Goal: Task Accomplishment & Management: Use online tool/utility

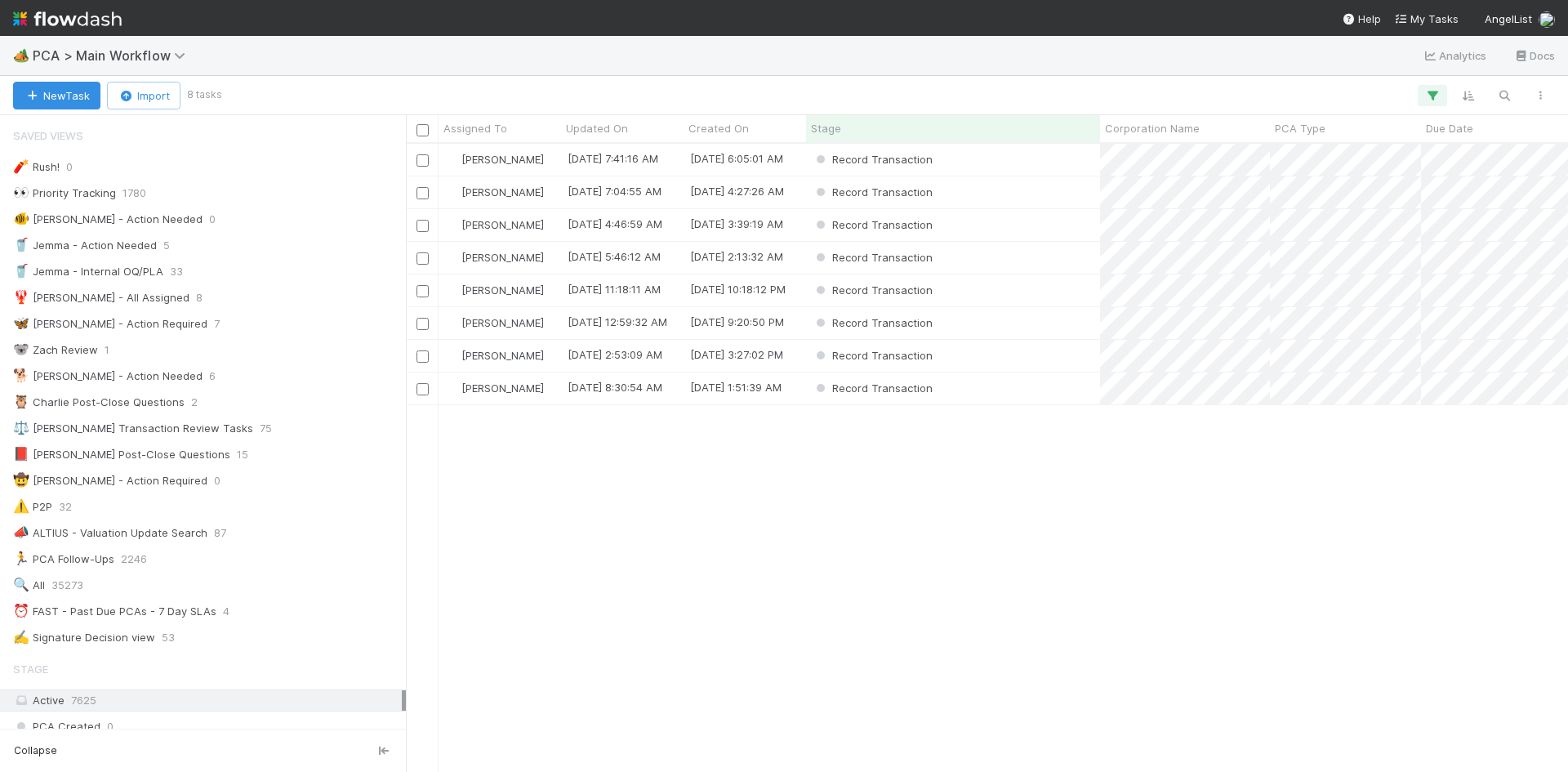
scroll to position [2125, 0]
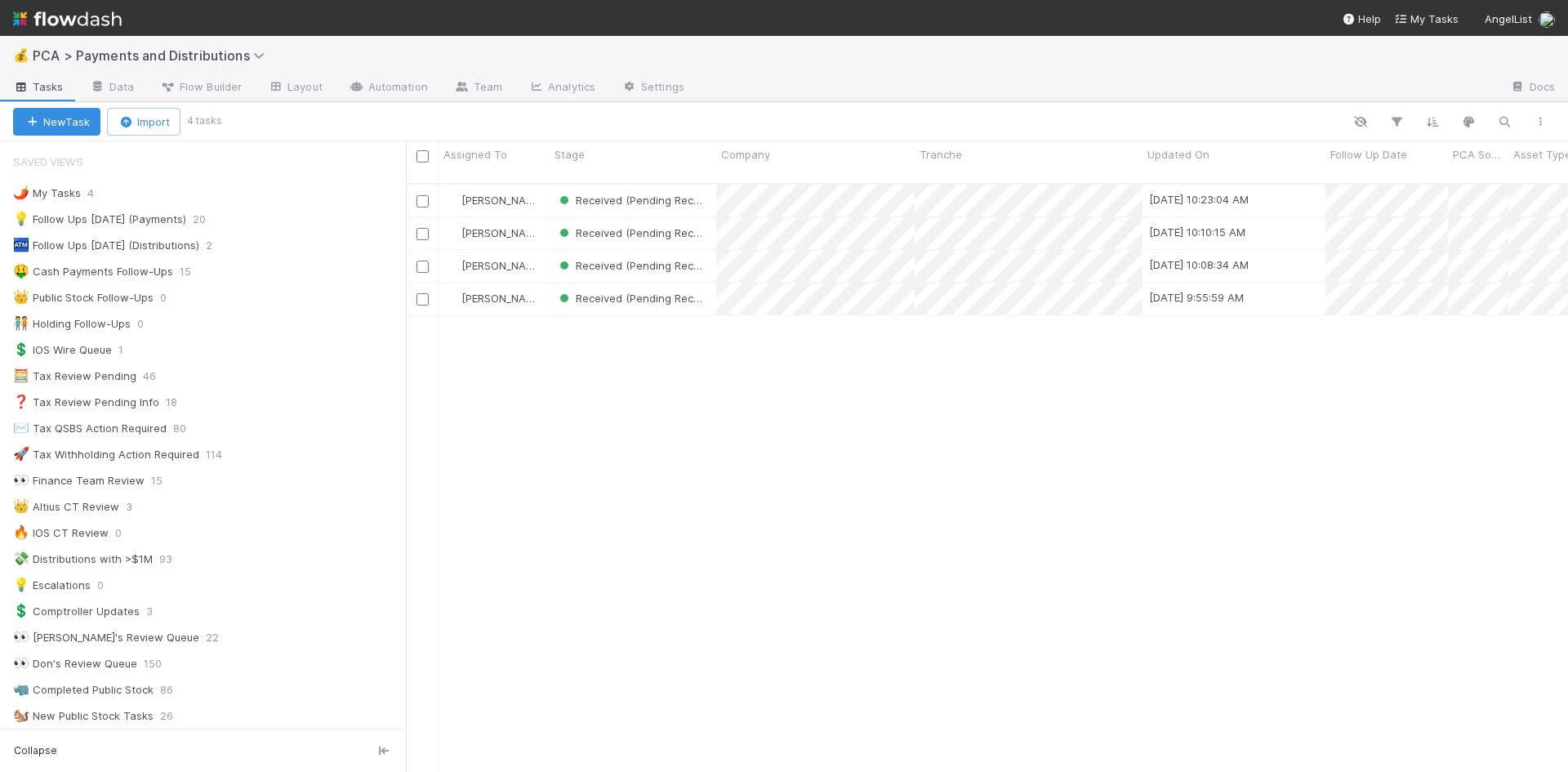
scroll to position [590, 1150]
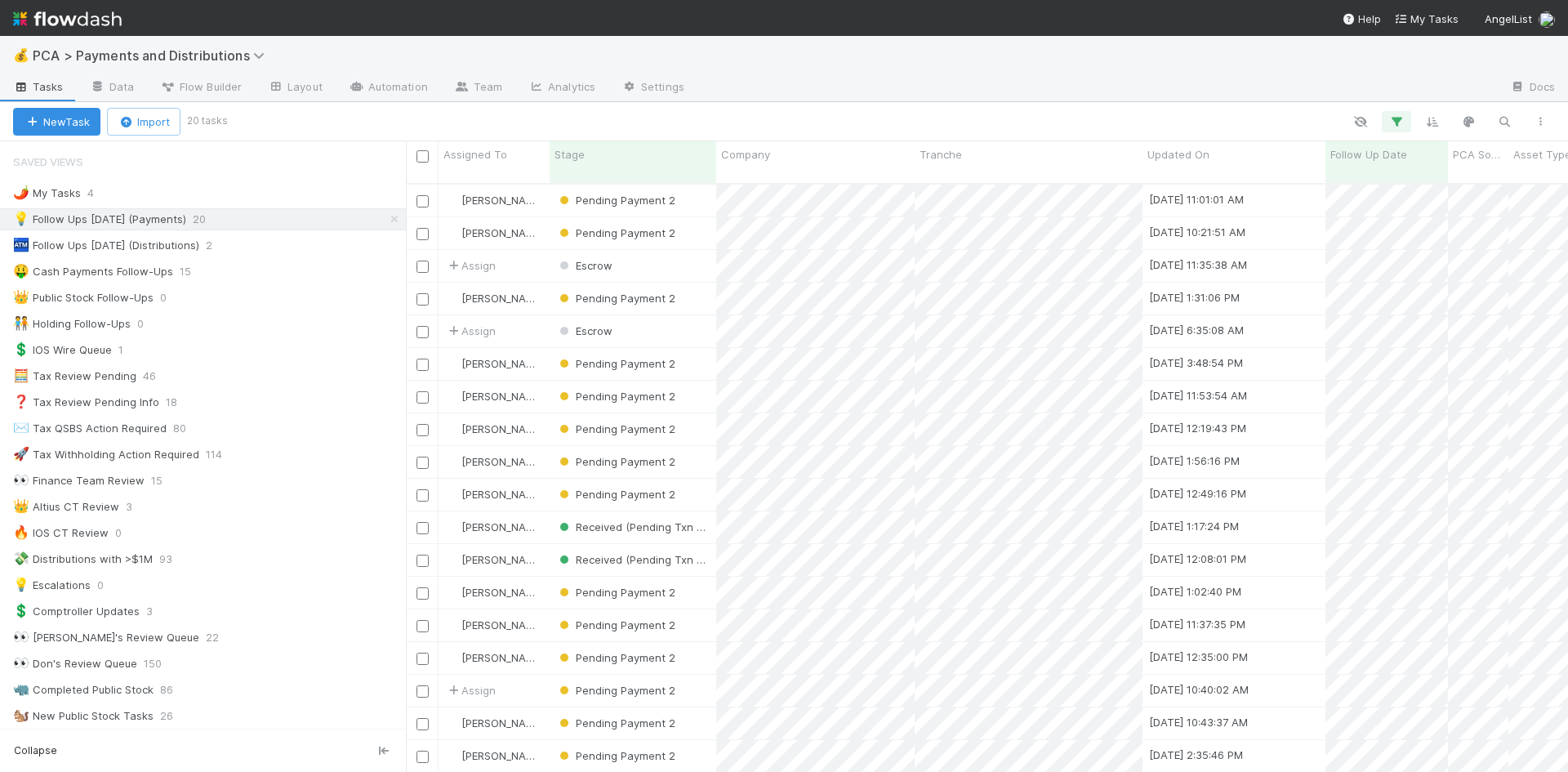
scroll to position [590, 1150]
